Goal: Task Accomplishment & Management: Manage account settings

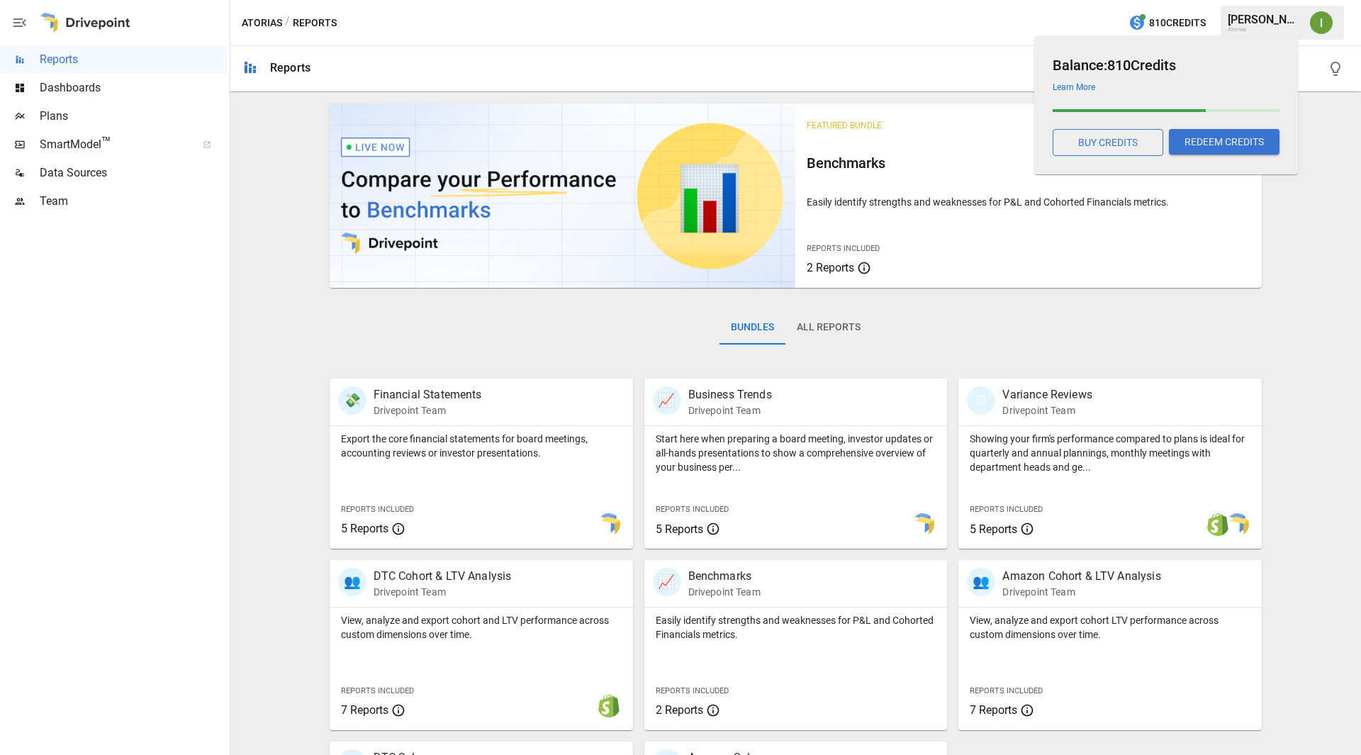
click at [1088, 82] on div "Learn More" at bounding box center [1163, 85] width 233 height 16
click at [1086, 85] on link "Learn More" at bounding box center [1074, 87] width 43 height 10
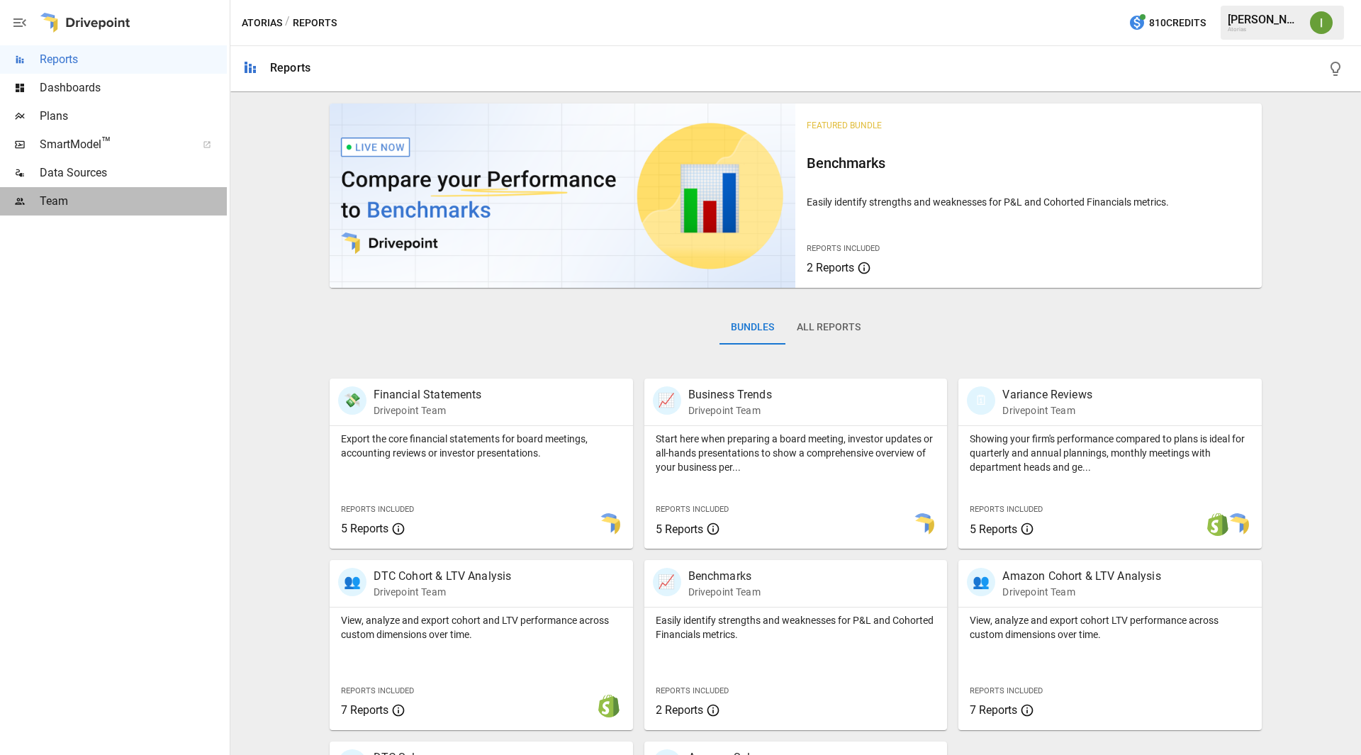
click at [99, 211] on div "Team" at bounding box center [113, 201] width 227 height 28
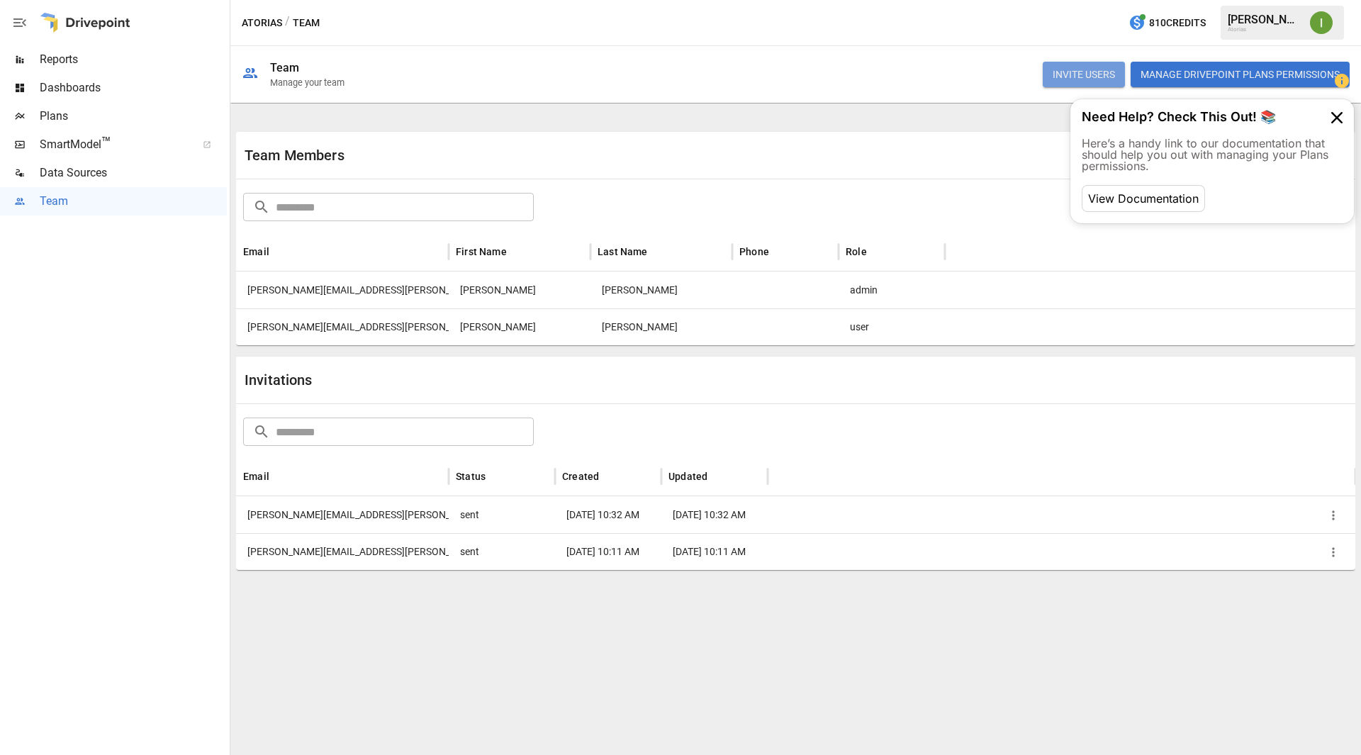
click at [1066, 72] on button "INVITE USERS" at bounding box center [1084, 75] width 82 height 26
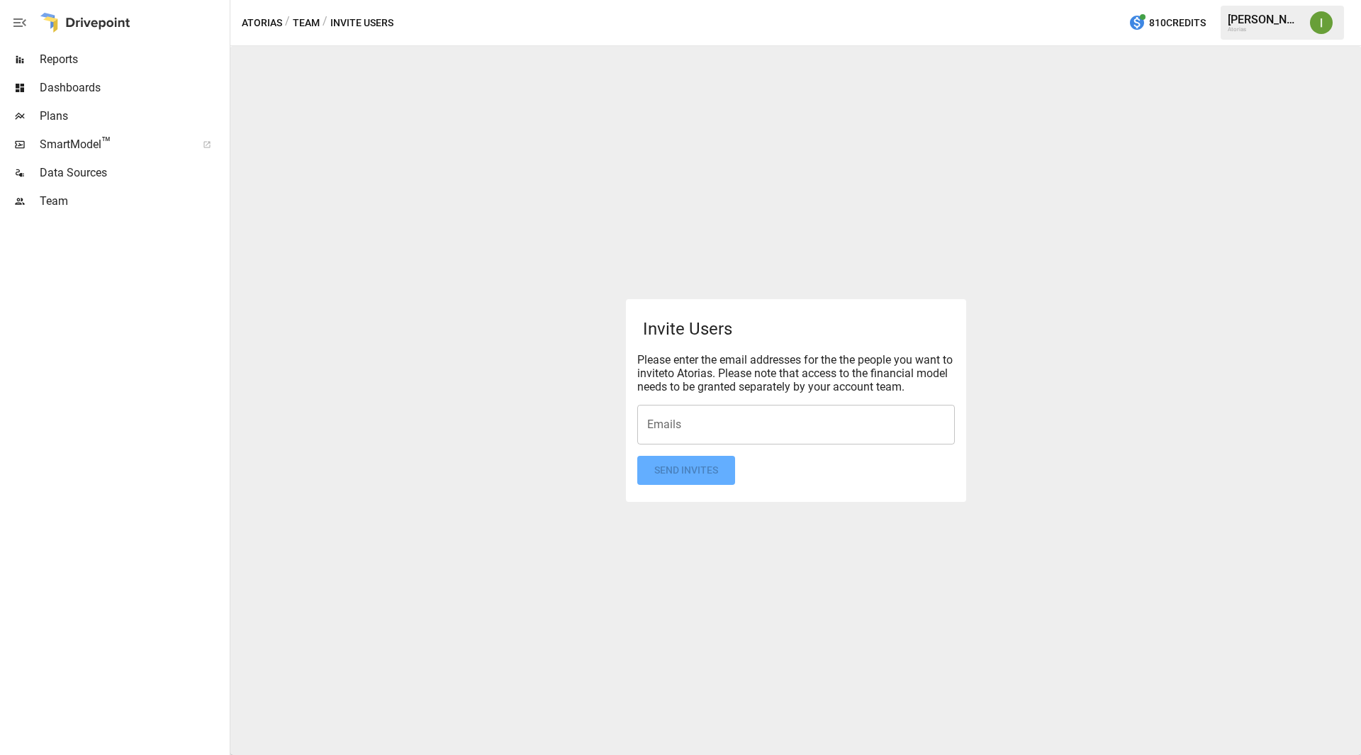
click at [674, 433] on input "Emails" at bounding box center [796, 424] width 305 height 27
type input "*"
type input "**********"
click at [683, 464] on form "Invite Users Please enter the email addresses for the the people you want to in…" at bounding box center [796, 400] width 318 height 169
click at [678, 466] on button "Send Invites" at bounding box center [686, 470] width 98 height 29
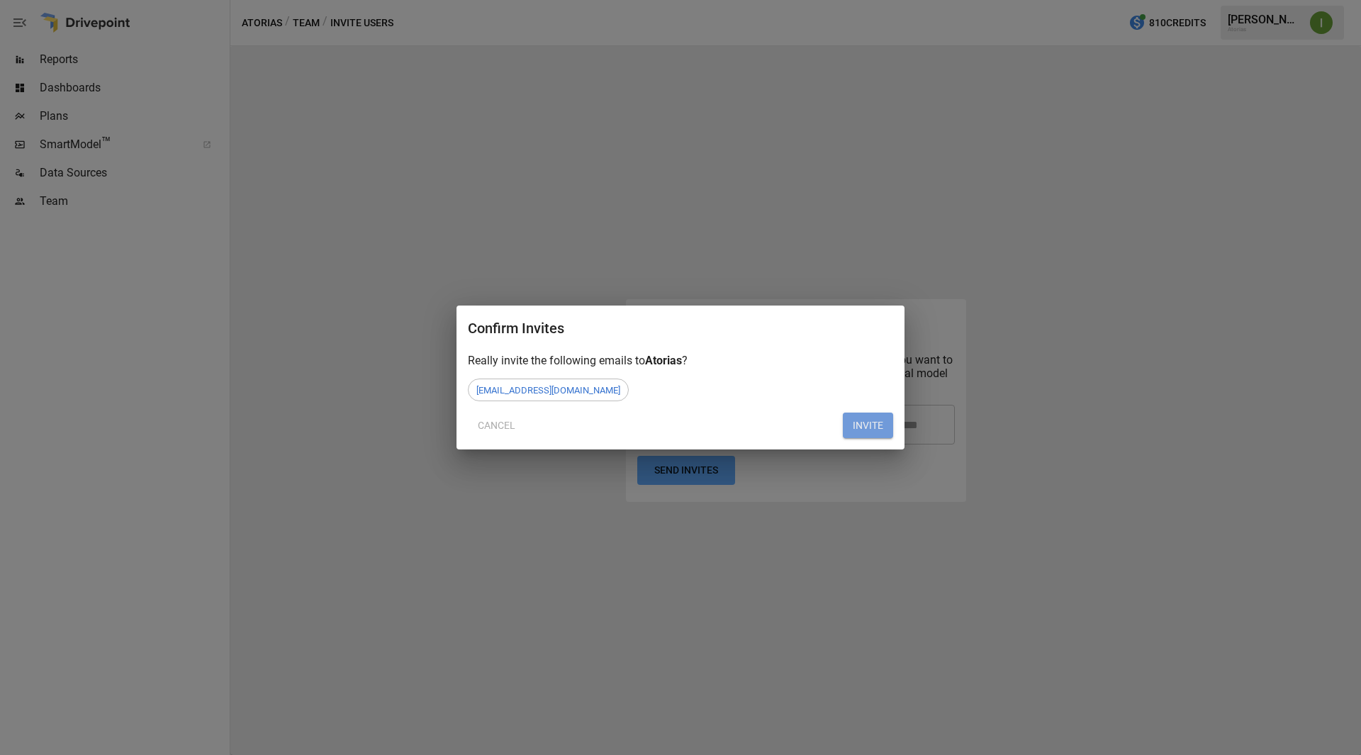
click at [874, 427] on button "INVITE" at bounding box center [868, 426] width 50 height 26
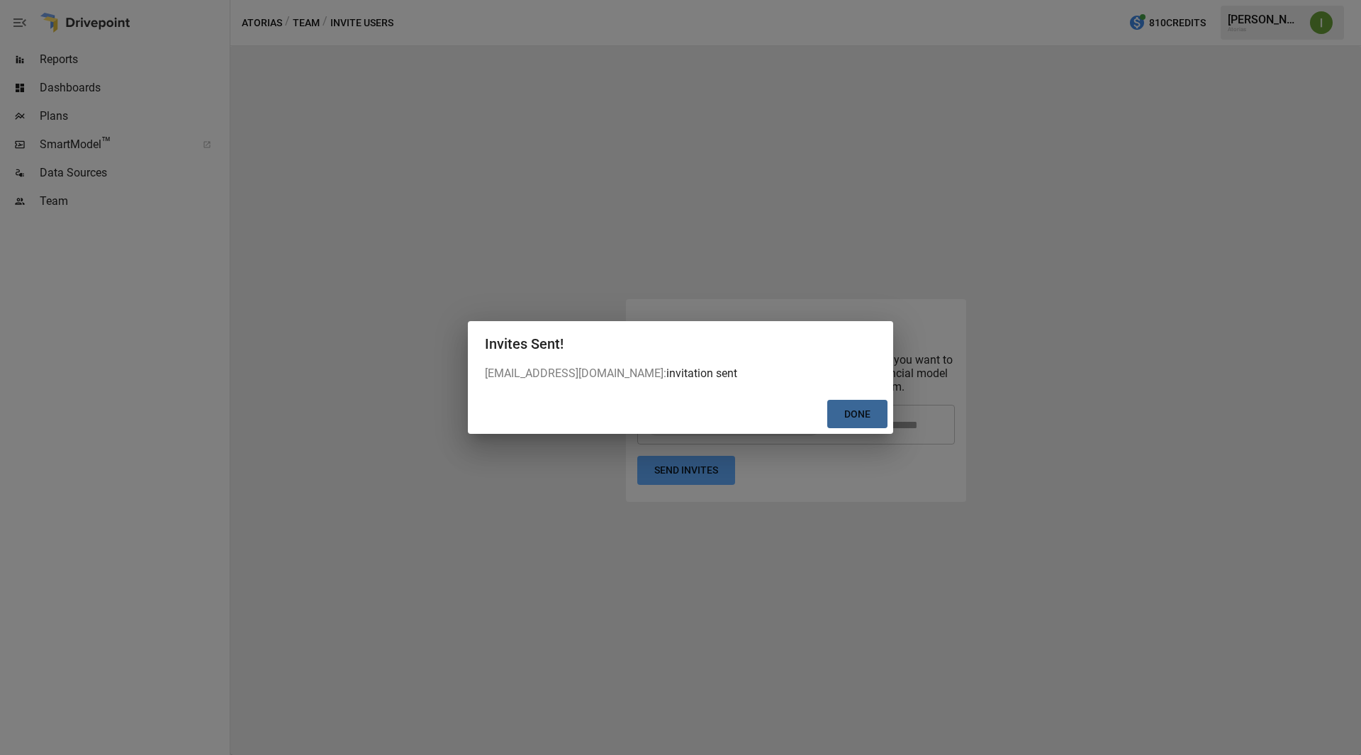
click at [860, 415] on button "Done" at bounding box center [857, 414] width 60 height 29
